Goal: Use online tool/utility: Utilize a website feature to perform a specific function

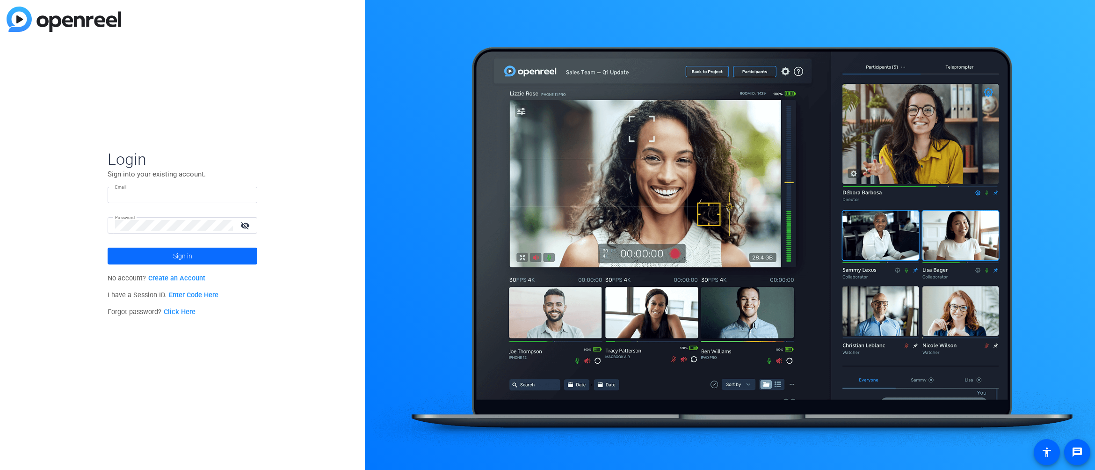
type input "stephen@sadisfilmworks.com"
click at [239, 257] on span at bounding box center [183, 256] width 150 height 22
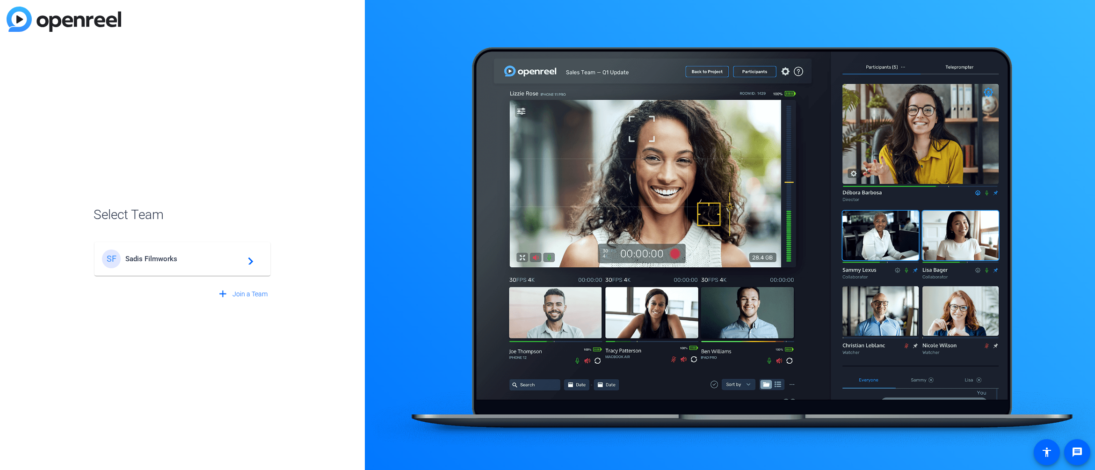
click at [158, 259] on span "Sadis Filmworks" at bounding box center [183, 258] width 117 height 8
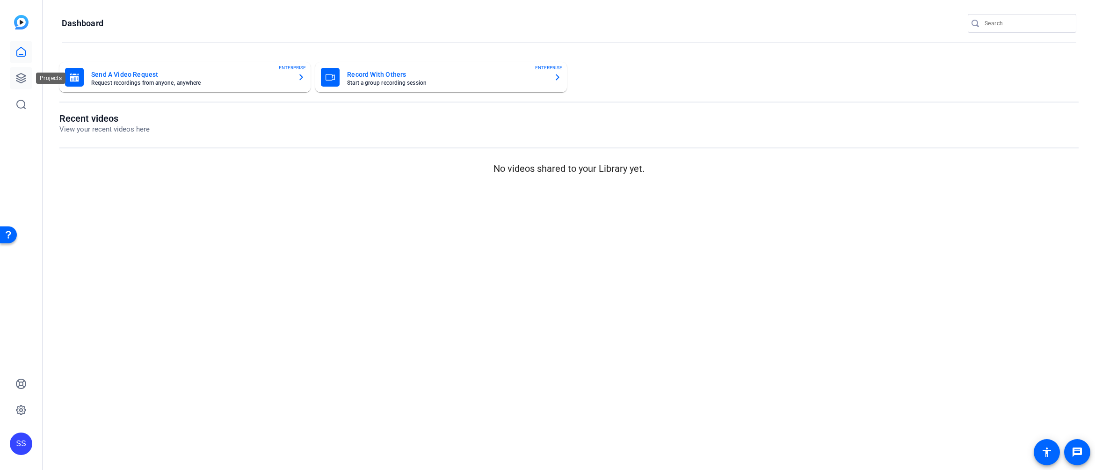
click at [23, 77] on icon at bounding box center [20, 77] width 9 height 9
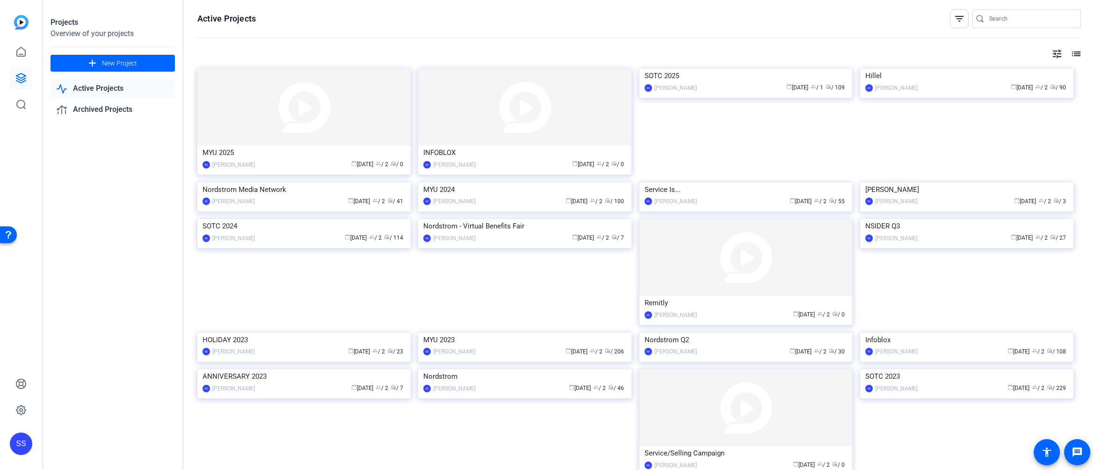
click at [122, 90] on link "Active Projects" at bounding box center [113, 88] width 124 height 19
click at [452, 143] on img at bounding box center [524, 107] width 213 height 77
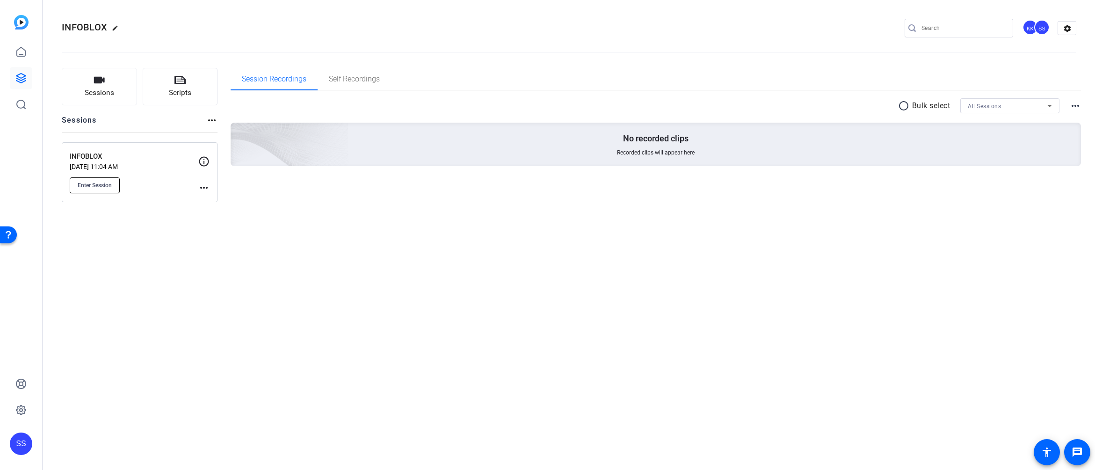
click at [104, 182] on span "Enter Session" at bounding box center [95, 185] width 34 height 7
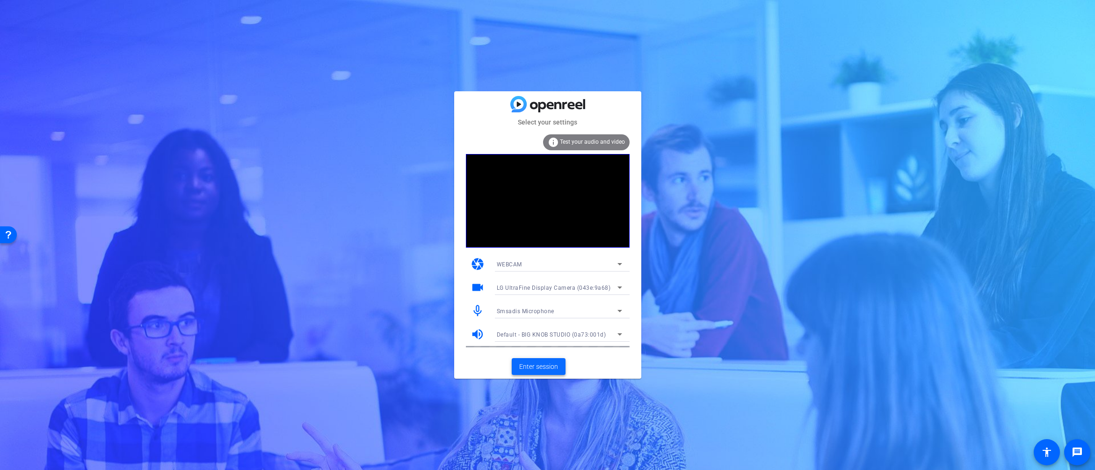
click at [539, 363] on span "Enter session" at bounding box center [538, 367] width 39 height 10
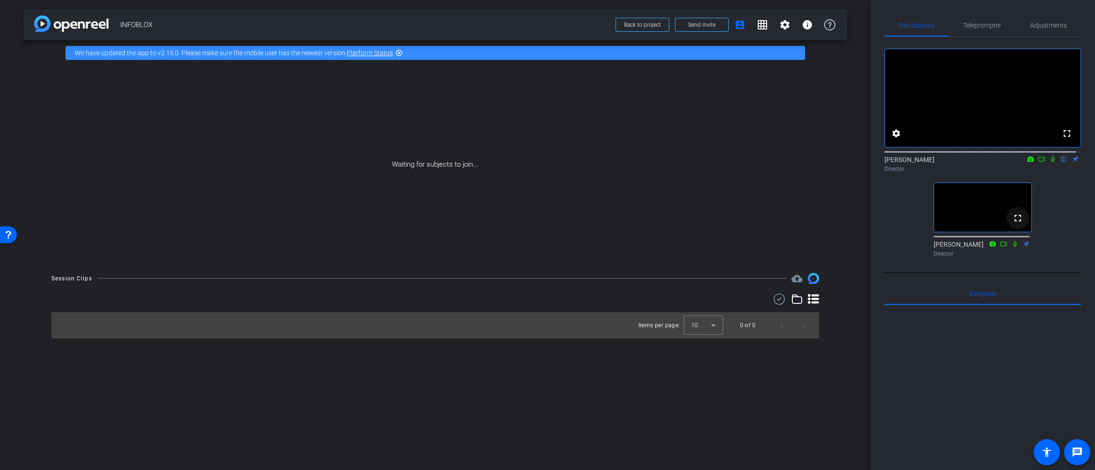
click at [1012, 224] on mat-icon "fullscreen" at bounding box center [1017, 217] width 11 height 11
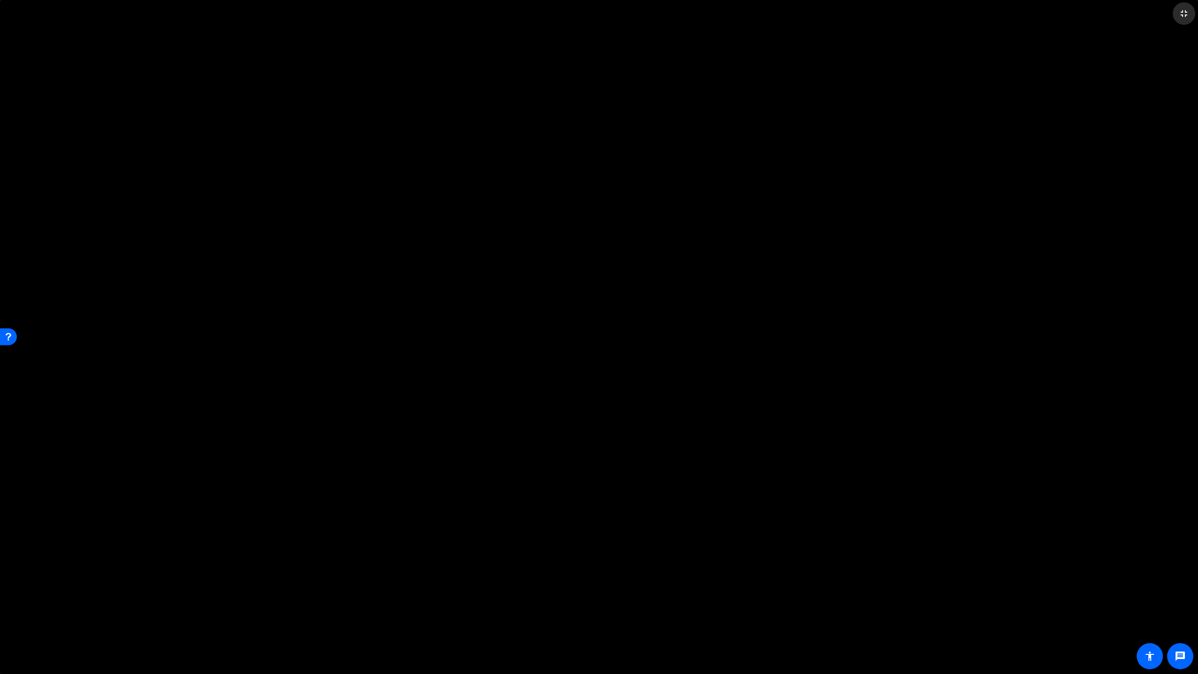
click at [1095, 13] on mat-icon "fullscreen_exit" at bounding box center [1183, 13] width 11 height 11
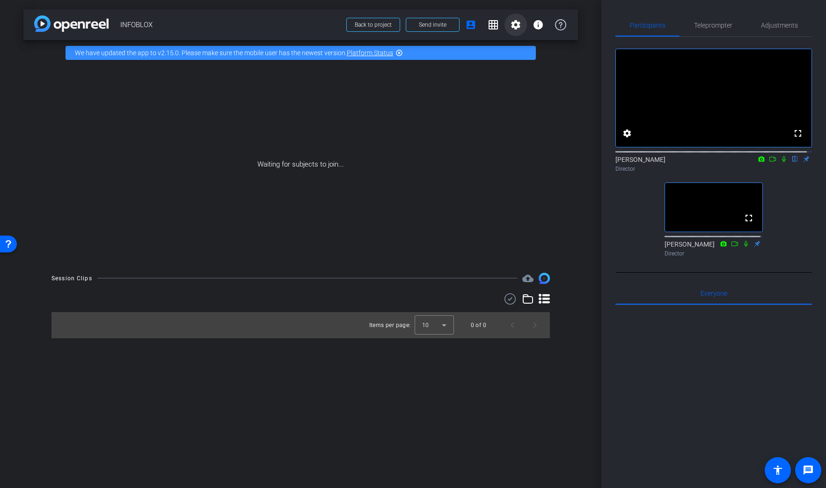
click at [516, 26] on mat-icon "settings" at bounding box center [515, 24] width 11 height 11
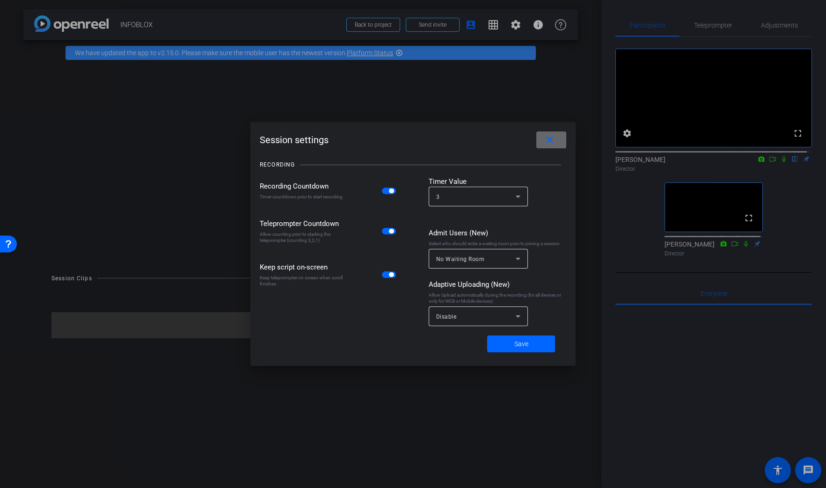
click at [551, 139] on mat-icon "close" at bounding box center [550, 140] width 12 height 12
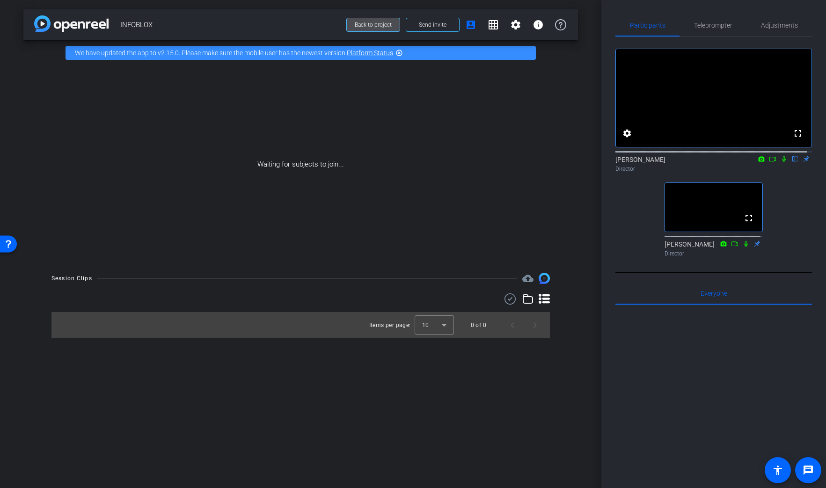
click at [367, 28] on span at bounding box center [373, 25] width 53 height 22
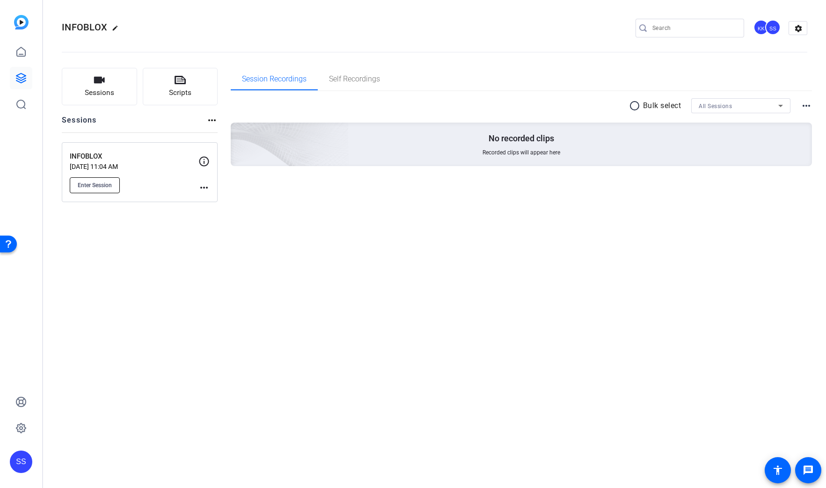
click at [93, 184] on span "Enter Session" at bounding box center [95, 185] width 34 height 7
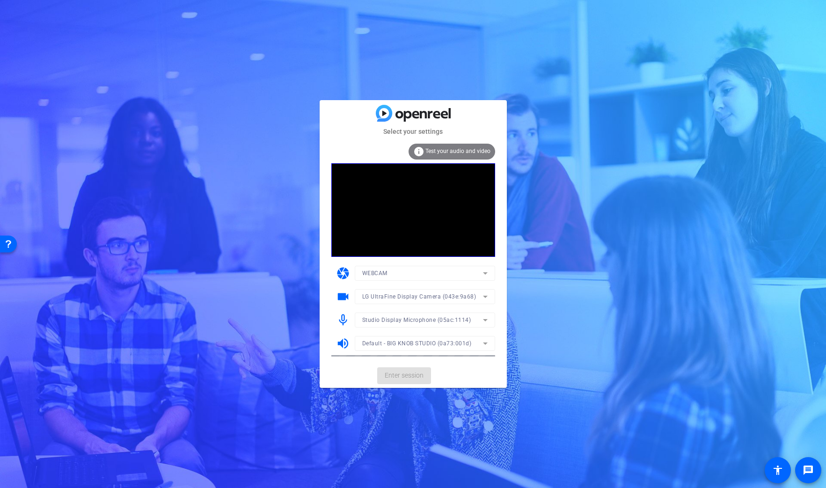
click at [405, 319] on mat-form-field "Studio Display Microphone (05ac:1114)" at bounding box center [425, 320] width 140 height 15
click at [475, 321] on div "Studio Display Microphone (05ac:1114)" at bounding box center [422, 320] width 121 height 12
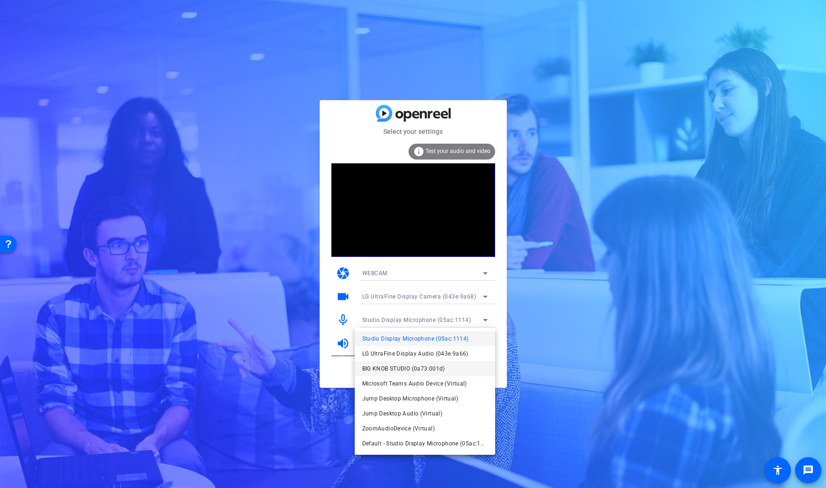
click at [429, 369] on span "BIG KNOB STUDIO (0a73:001d)" at bounding box center [403, 368] width 83 height 11
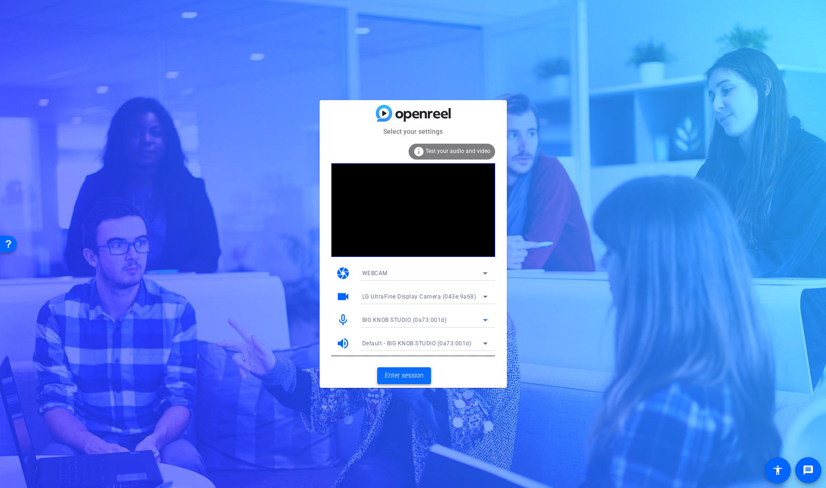
click at [424, 371] on span at bounding box center [404, 375] width 54 height 22
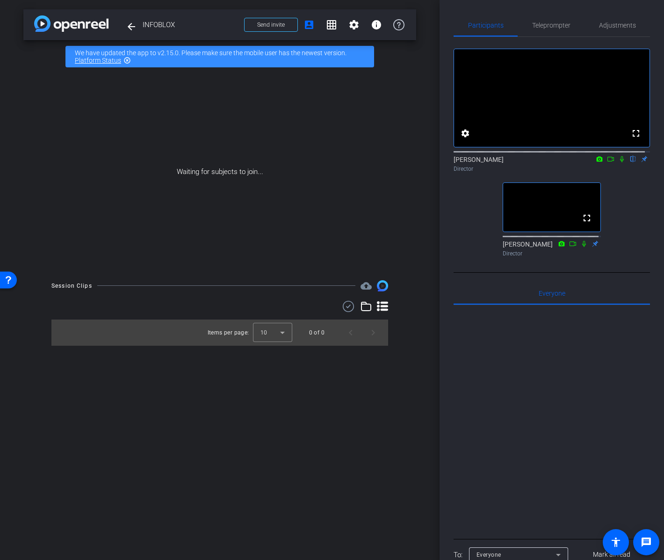
click at [146, 23] on span "INFOBLOX" at bounding box center [191, 24] width 96 height 19
click at [135, 27] on mat-icon "arrow_back" at bounding box center [131, 26] width 11 height 11
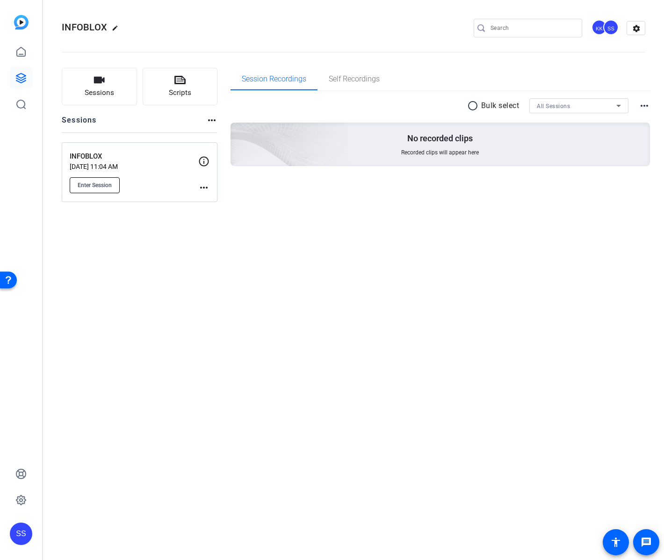
click at [84, 187] on span "Enter Session" at bounding box center [95, 185] width 34 height 7
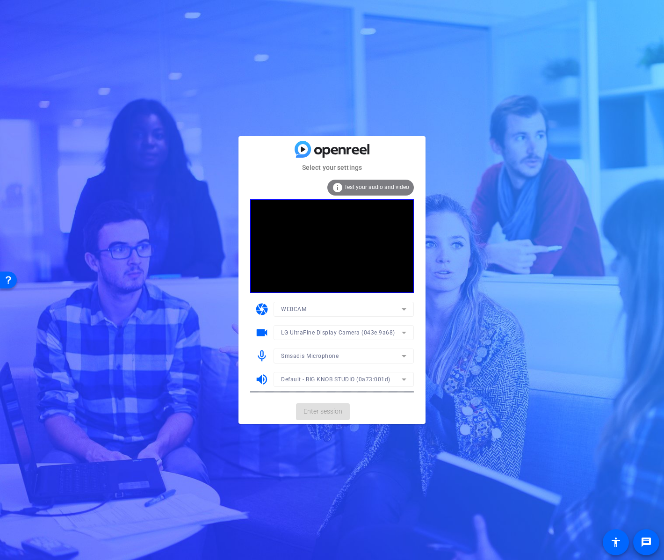
click at [321, 354] on mat-form-field "Smsadis Microphone" at bounding box center [344, 356] width 140 height 15
click at [321, 354] on span "Smsadis Microphone" at bounding box center [310, 356] width 58 height 7
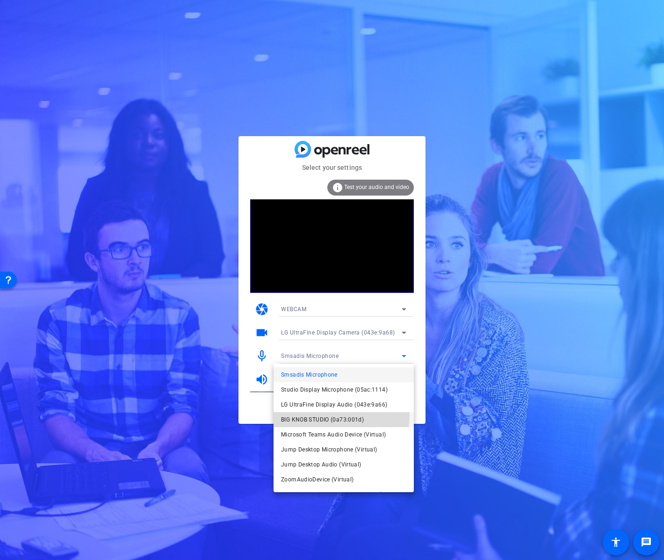
click at [320, 414] on span "BIG KNOB STUDIO (0a73:001d)" at bounding box center [322, 419] width 83 height 11
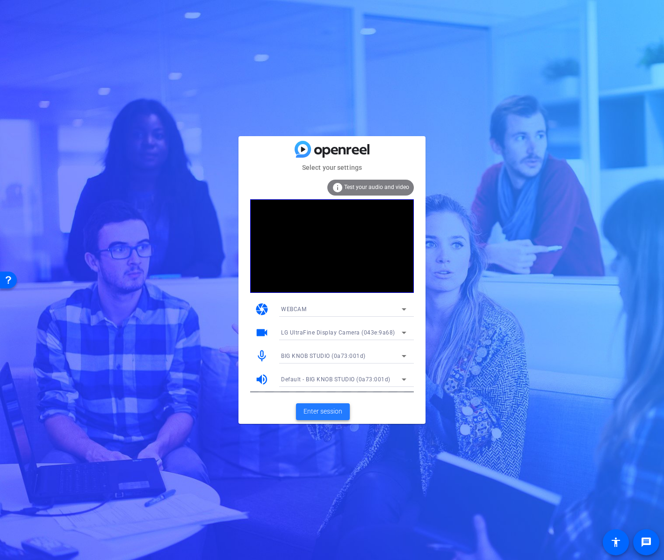
click at [321, 414] on span "Enter session" at bounding box center [323, 412] width 39 height 10
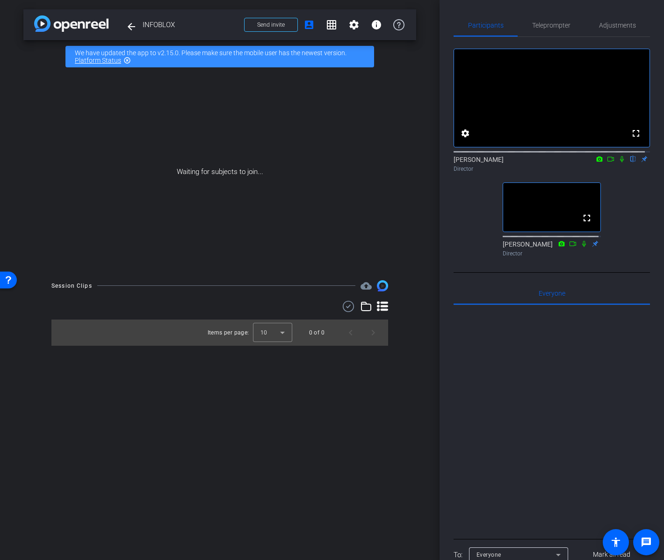
click at [163, 27] on span "INFOBLOX" at bounding box center [191, 24] width 96 height 19
click at [130, 27] on mat-icon "arrow_back" at bounding box center [131, 26] width 11 height 11
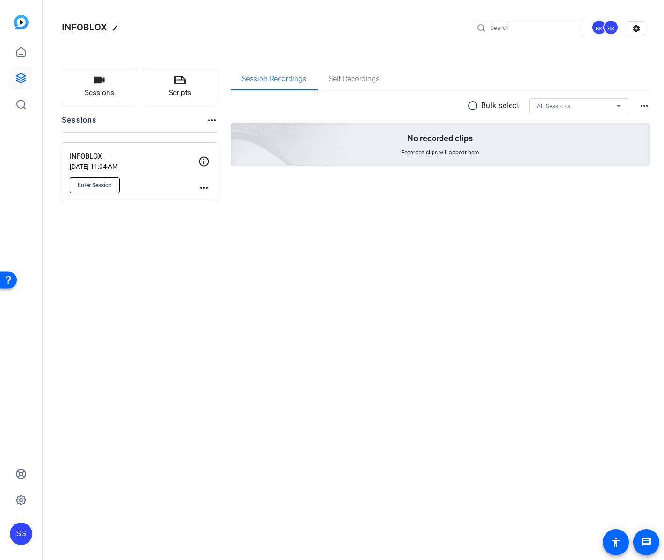
click at [102, 188] on span "Enter Session" at bounding box center [95, 185] width 34 height 7
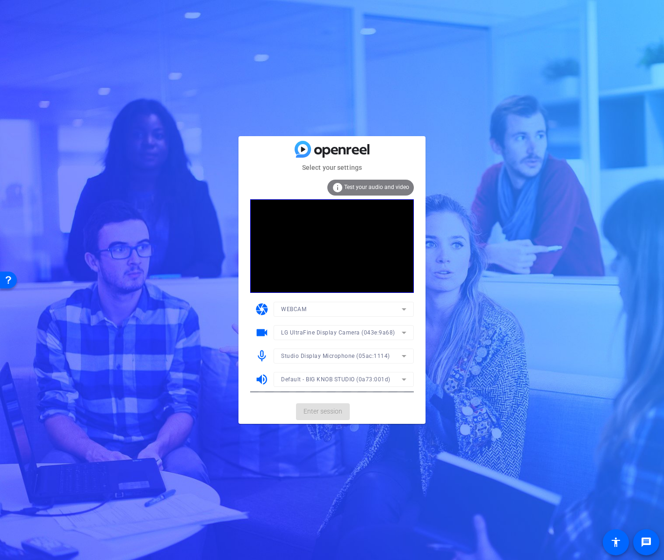
click at [318, 357] on mat-form-field "Studio Display Microphone (05ac:1114)" at bounding box center [344, 356] width 140 height 15
click at [317, 355] on span "Studio Display Microphone (05ac:1114)" at bounding box center [335, 356] width 109 height 7
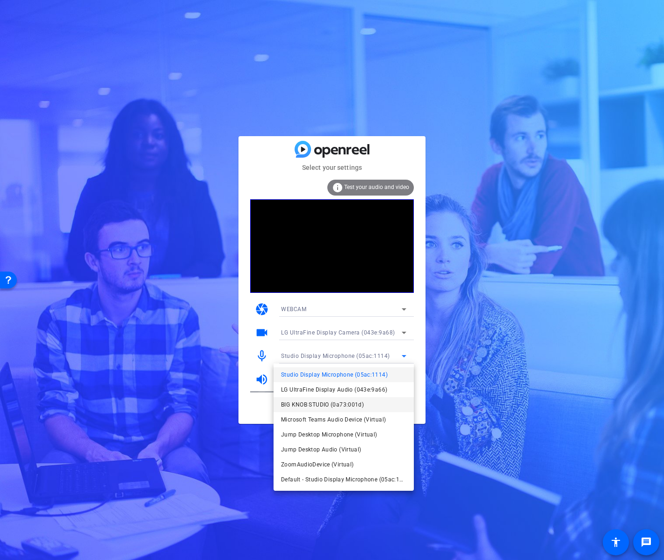
click at [320, 402] on span "BIG KNOB STUDIO (0a73:001d)" at bounding box center [322, 404] width 83 height 11
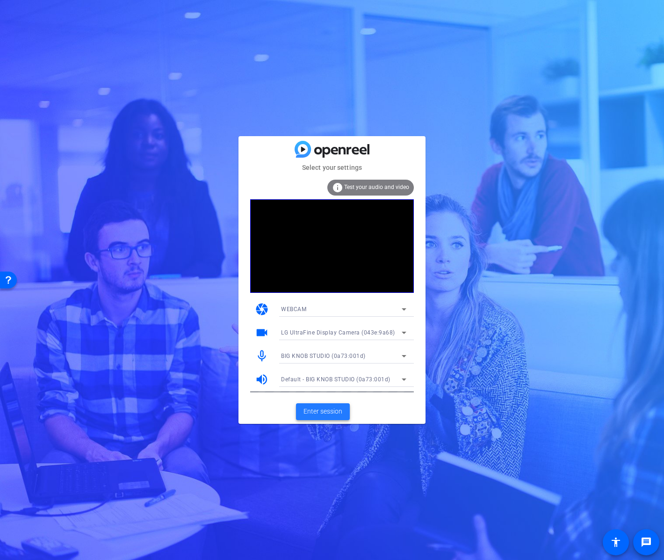
click at [324, 410] on span "Enter session" at bounding box center [323, 412] width 39 height 10
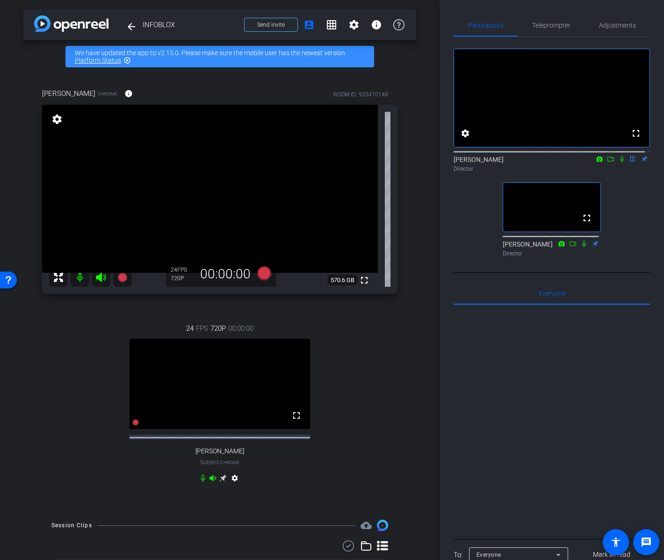
click at [78, 27] on img at bounding box center [71, 23] width 74 height 16
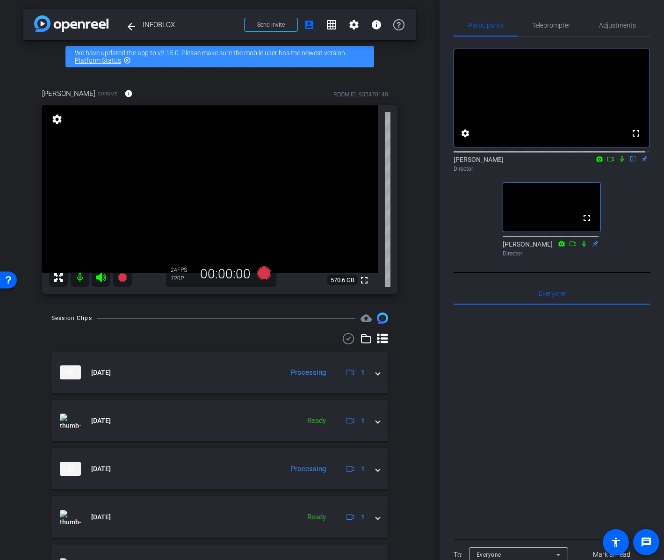
click at [167, 25] on span "INFOBLOX" at bounding box center [191, 24] width 96 height 19
click at [150, 26] on span "INFOBLOX" at bounding box center [191, 24] width 96 height 19
click at [135, 26] on mat-icon "arrow_back" at bounding box center [131, 26] width 11 height 11
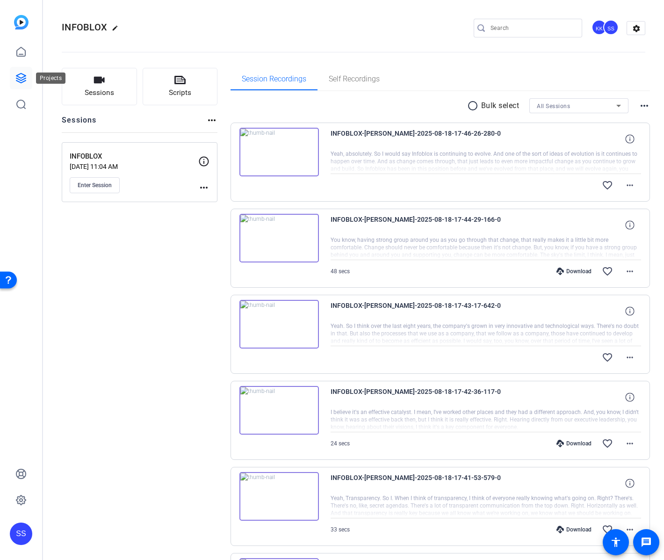
click at [24, 77] on icon at bounding box center [20, 78] width 11 height 11
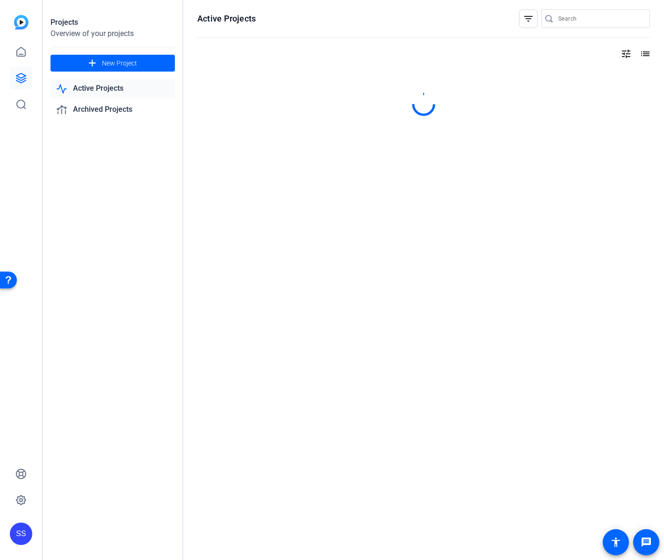
click at [100, 89] on link "Active Projects" at bounding box center [113, 88] width 124 height 19
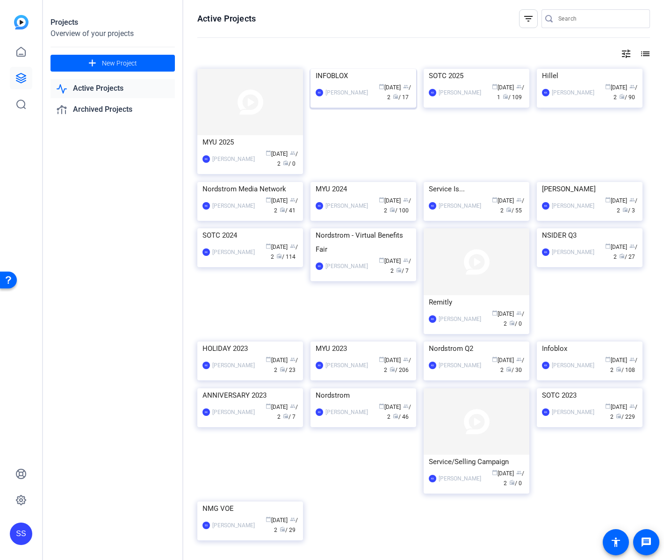
click at [360, 69] on img at bounding box center [364, 69] width 106 height 0
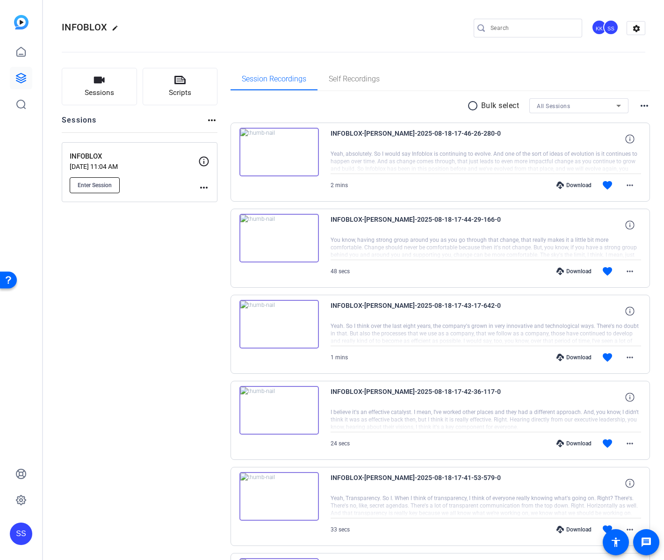
click at [110, 182] on span "Enter Session" at bounding box center [95, 185] width 34 height 7
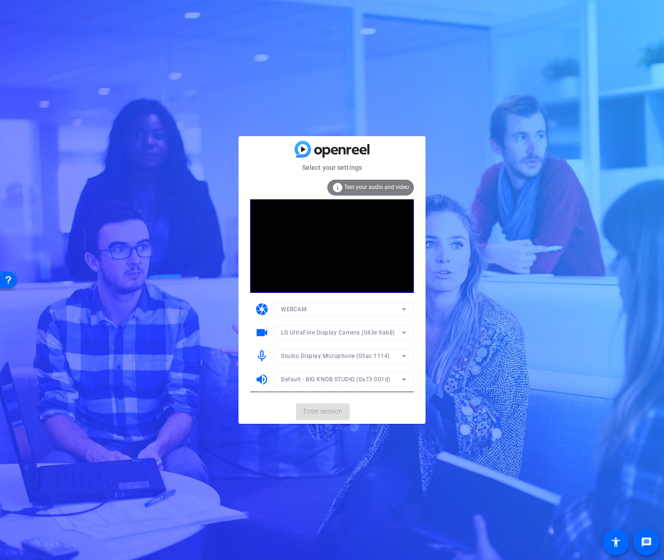
click at [320, 357] on mat-form-field "Studio Display Microphone (05ac:1114)" at bounding box center [344, 356] width 140 height 15
click at [323, 356] on span "Studio Display Microphone (05ac:1114)" at bounding box center [335, 356] width 109 height 7
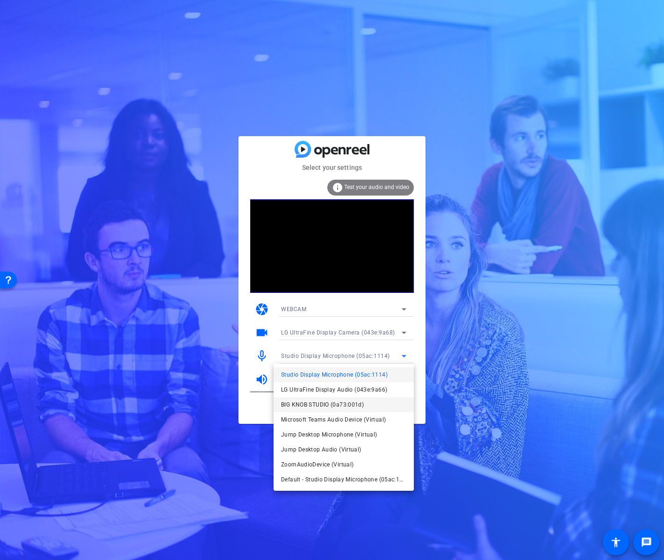
click at [324, 410] on span "BIG KNOB STUDIO (0a73:001d)" at bounding box center [322, 404] width 83 height 11
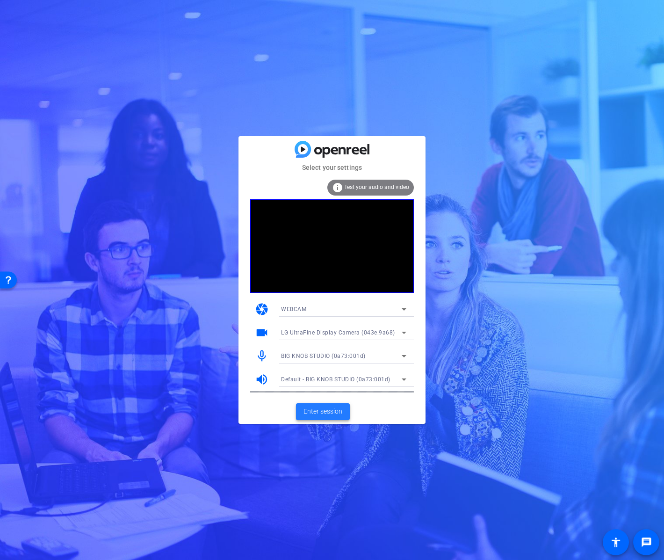
click at [330, 411] on span "Enter session" at bounding box center [323, 412] width 39 height 10
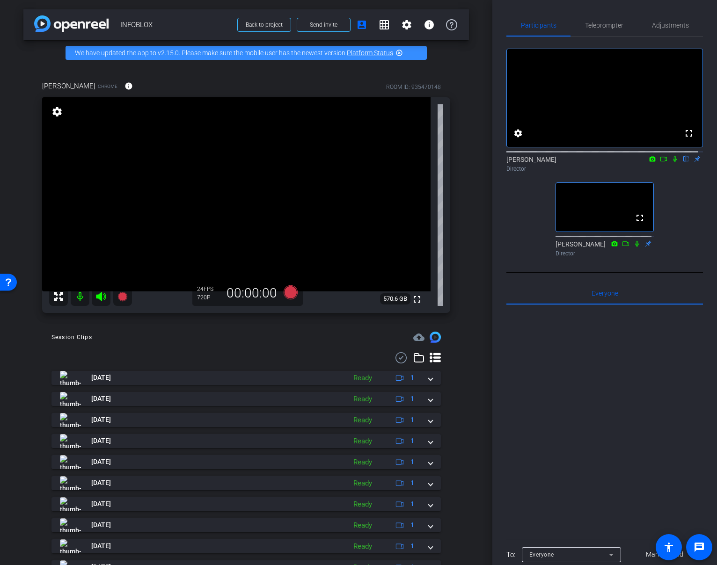
click at [664, 162] on icon at bounding box center [674, 159] width 7 height 7
click at [664, 163] on mat-icon "flip" at bounding box center [685, 158] width 11 height 8
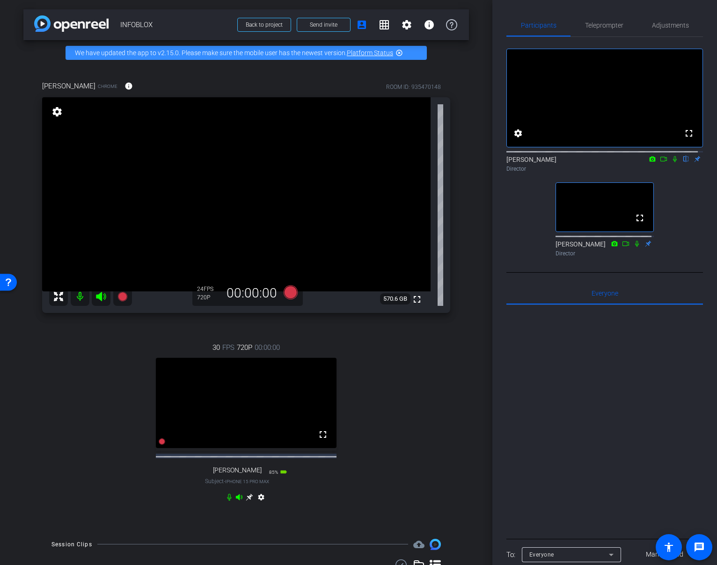
click at [246, 501] on icon at bounding box center [249, 497] width 7 height 7
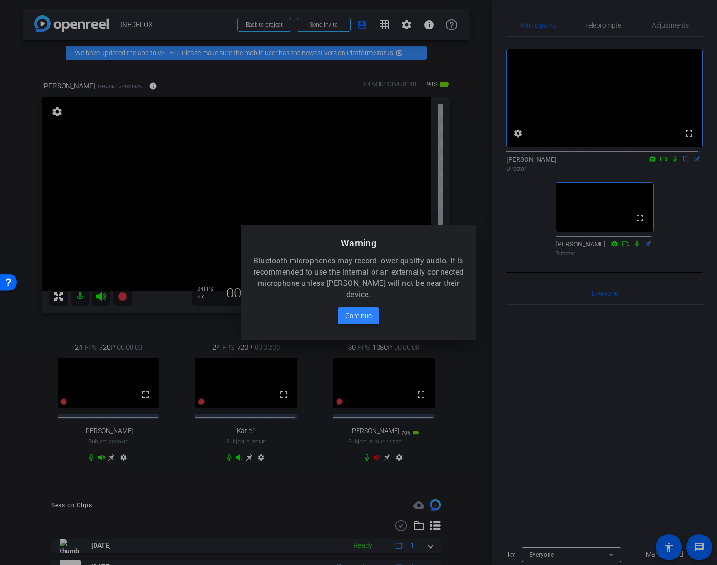
click at [362, 320] on span "Continue" at bounding box center [358, 315] width 26 height 11
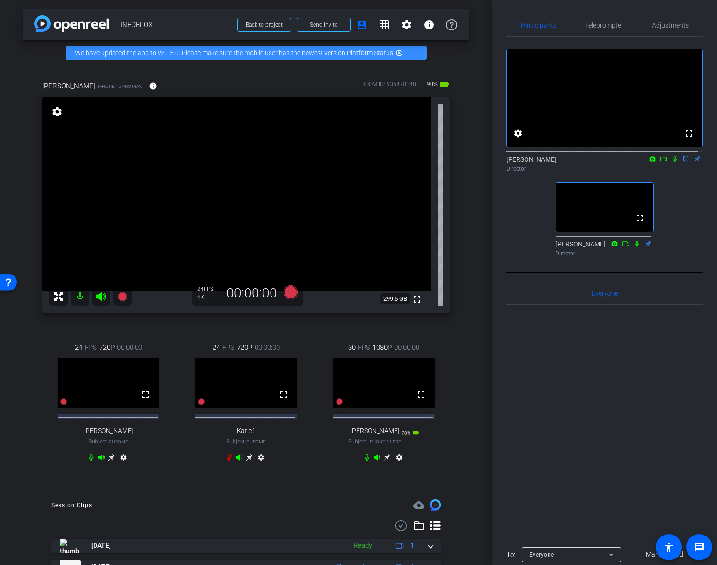
click at [115, 461] on icon at bounding box center [111, 457] width 7 height 7
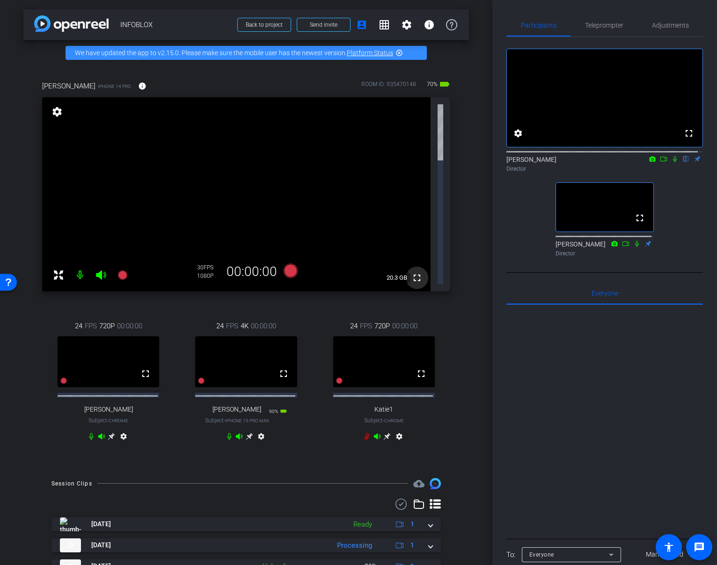
click at [411, 272] on mat-icon "fullscreen" at bounding box center [416, 277] width 11 height 11
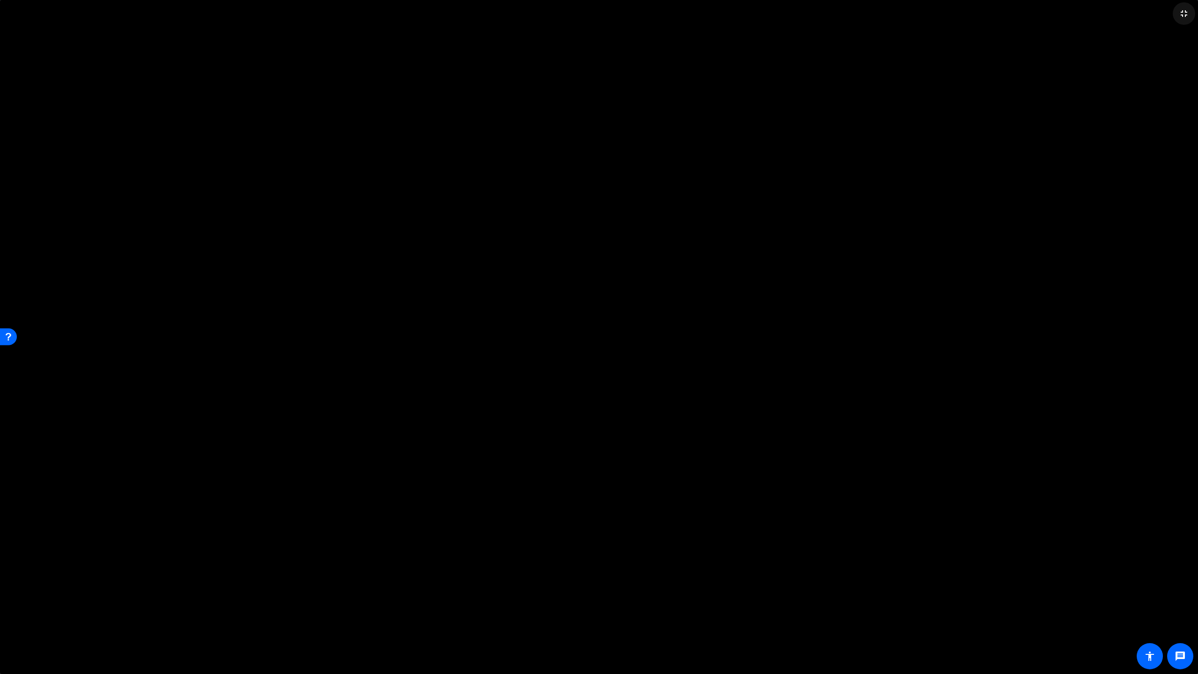
click at [664, 13] on mat-icon "fullscreen_exit" at bounding box center [1183, 13] width 11 height 11
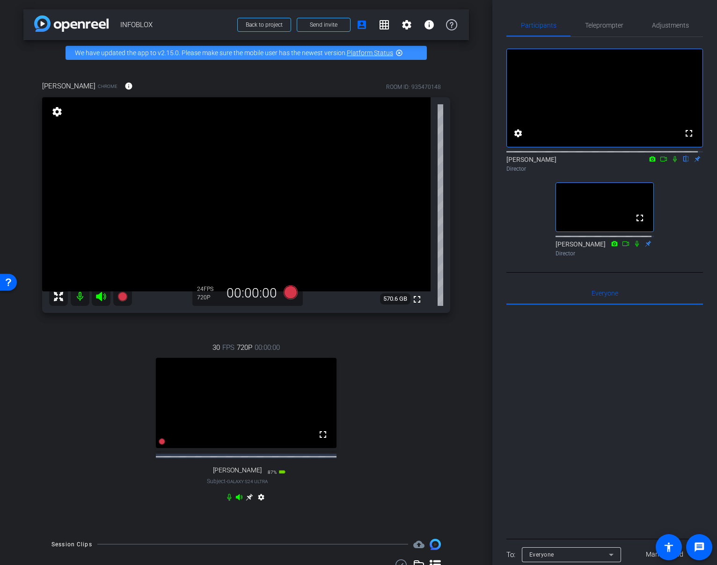
click at [247, 501] on icon at bounding box center [249, 497] width 7 height 7
